Goal: Transaction & Acquisition: Purchase product/service

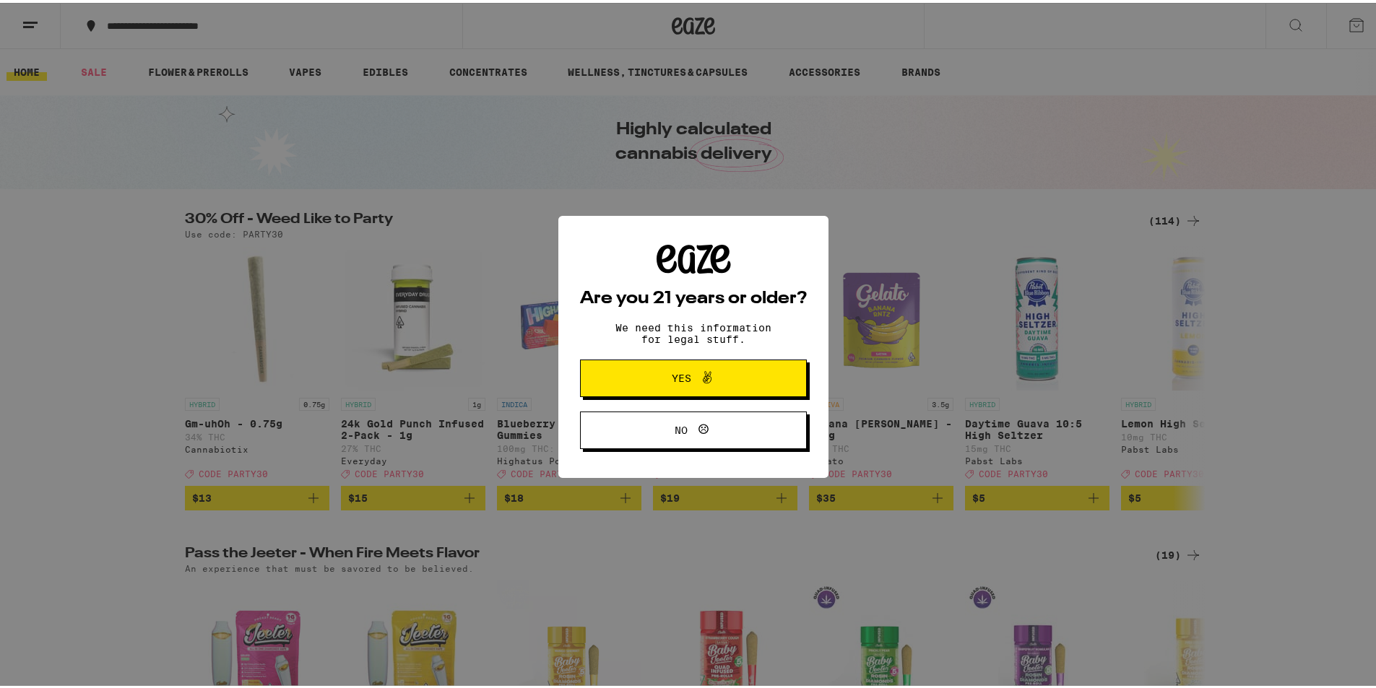
click at [651, 381] on span "Yes" at bounding box center [693, 375] width 110 height 19
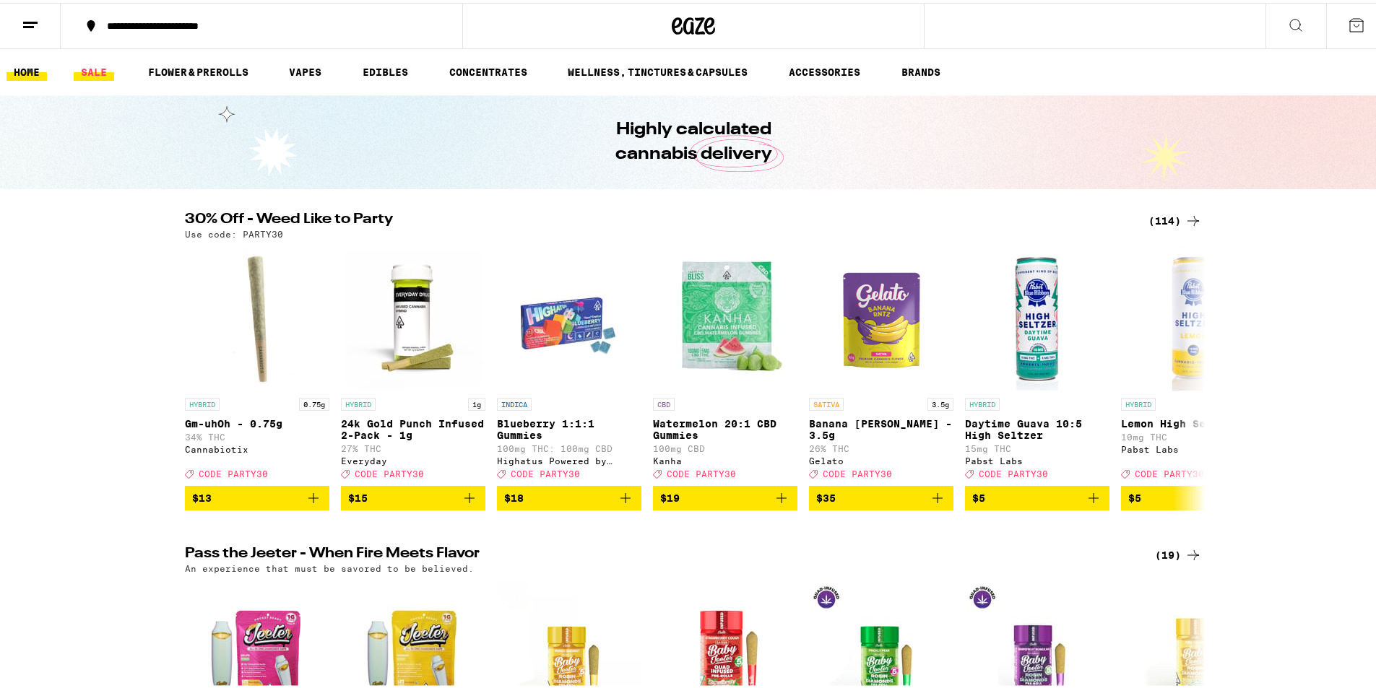
click at [97, 66] on link "SALE" at bounding box center [94, 69] width 40 height 17
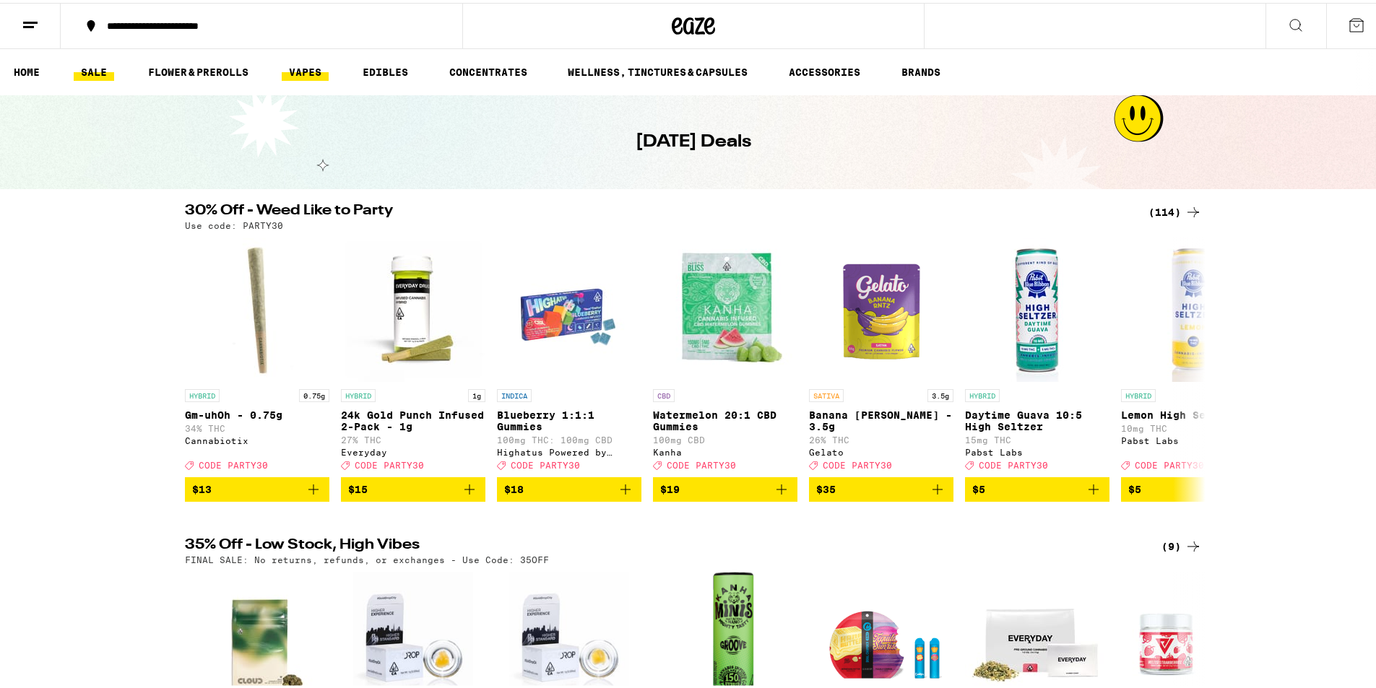
click at [285, 71] on link "VAPES" at bounding box center [305, 69] width 47 height 17
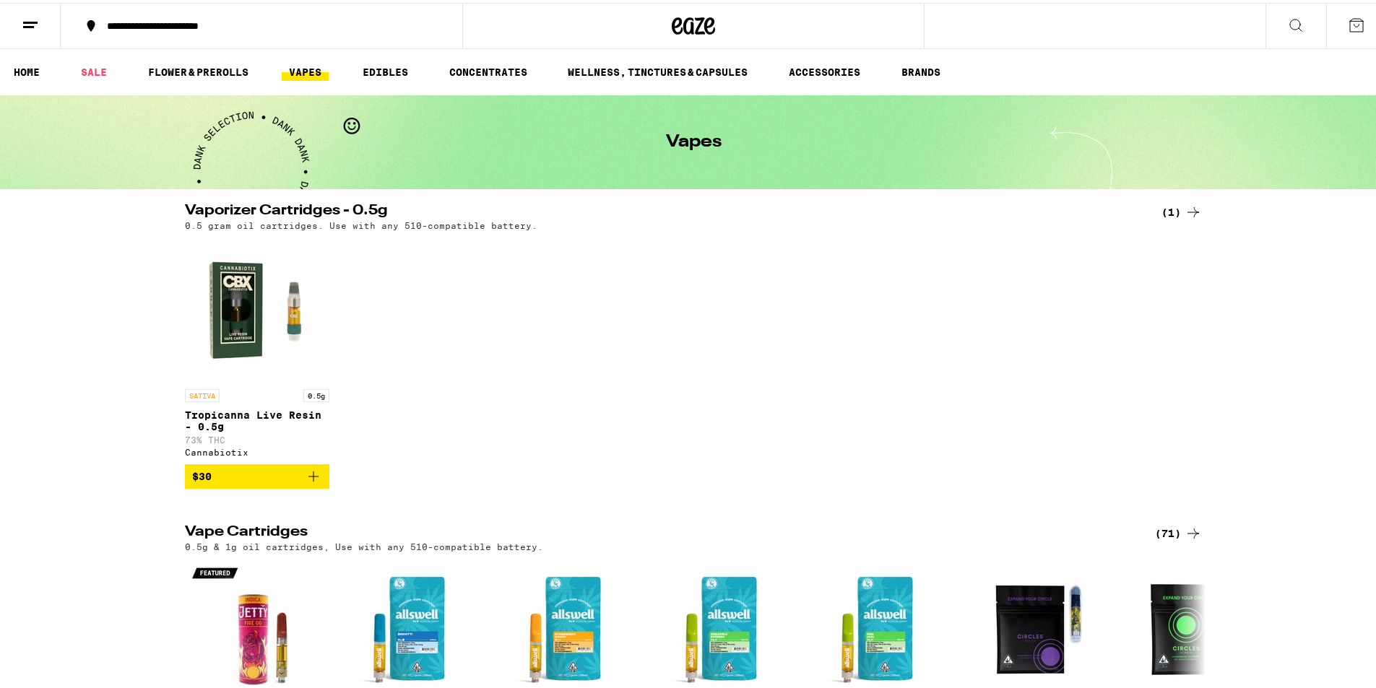
click at [16, 25] on button at bounding box center [30, 23] width 61 height 45
